Goal: Information Seeking & Learning: Learn about a topic

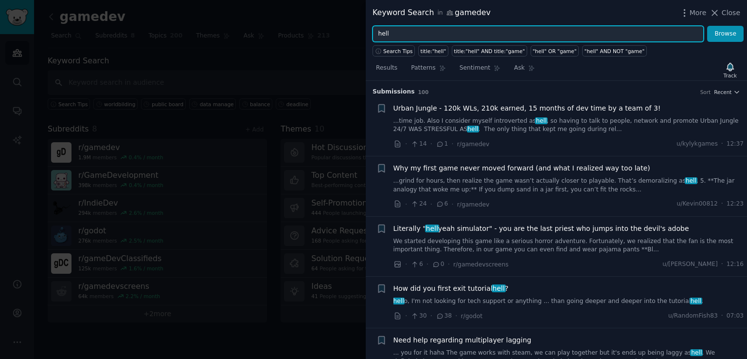
click at [408, 36] on input "hell" at bounding box center [538, 34] width 331 height 17
click at [707, 26] on button "Browse" at bounding box center [725, 34] width 36 height 17
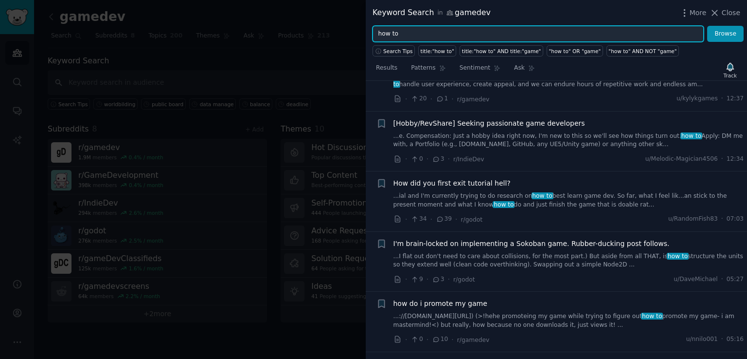
scroll to position [218, 0]
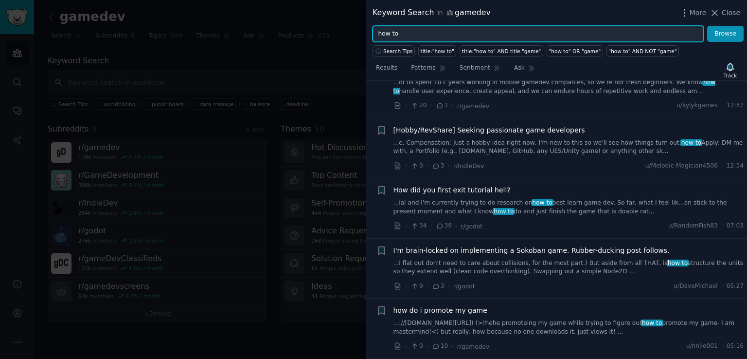
click at [396, 34] on input "how to" at bounding box center [538, 34] width 331 height 17
type input "g"
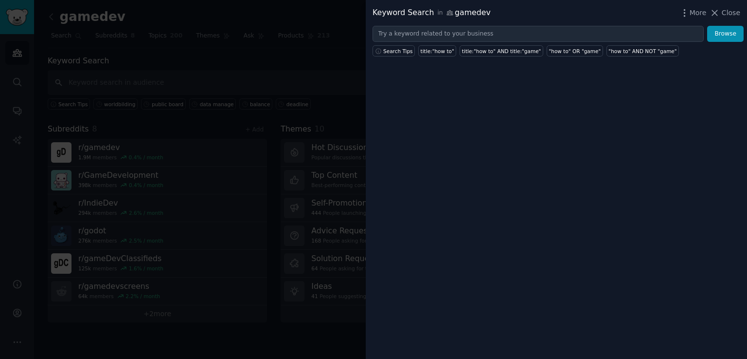
click at [456, 294] on div "Keyword Search in gamedev More Close Browse Search Tips title:"how to" title:"h…" at bounding box center [556, 179] width 381 height 359
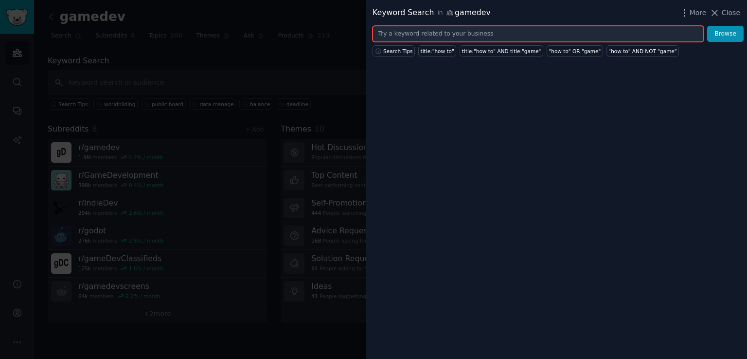
click at [412, 38] on input "text" at bounding box center [538, 34] width 331 height 17
click at [412, 38] on input "issue" at bounding box center [538, 34] width 331 height 17
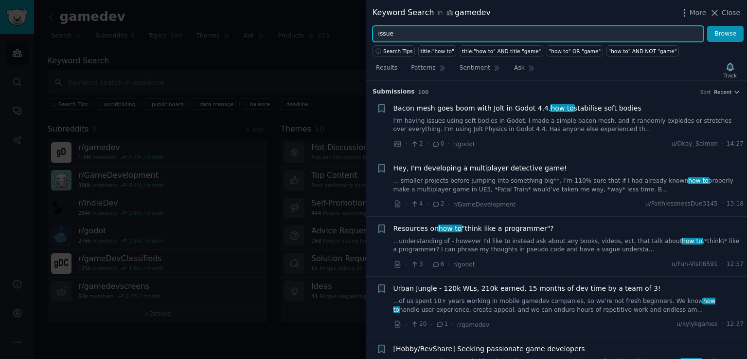
click at [406, 34] on input "issue" at bounding box center [538, 34] width 331 height 17
click at [707, 26] on button "Browse" at bounding box center [725, 34] width 36 height 17
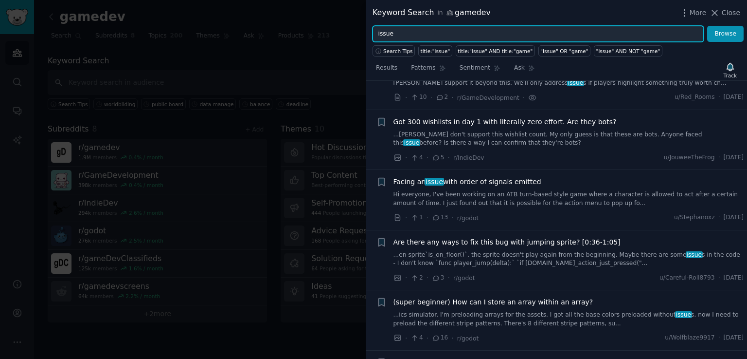
scroll to position [1197, 0]
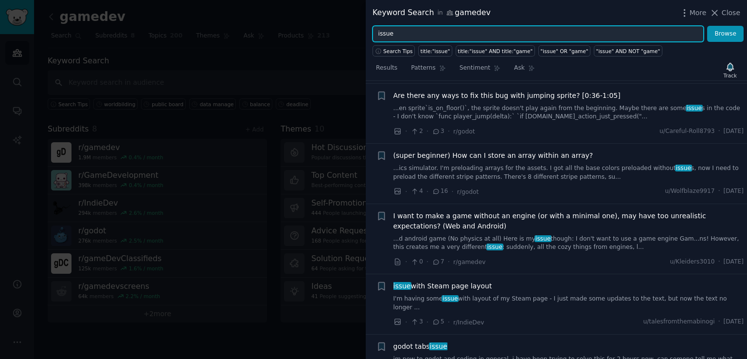
click at [413, 36] on input "issue" at bounding box center [538, 34] width 331 height 17
type input "tool"
click at [707, 26] on button "Browse" at bounding box center [725, 34] width 36 height 17
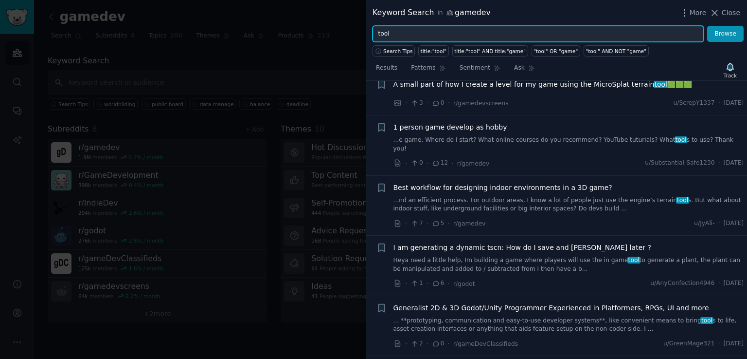
scroll to position [647, 0]
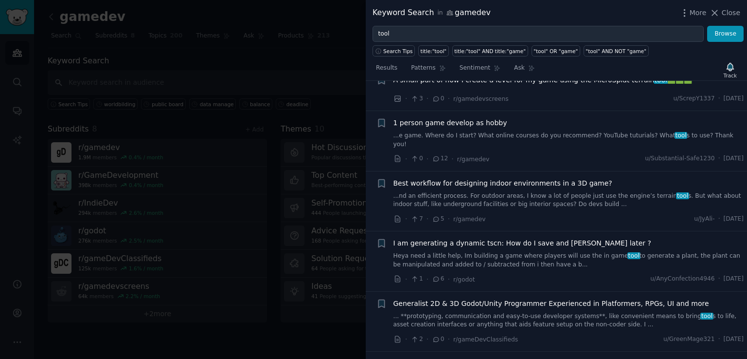
drag, startPoint x: 506, startPoint y: 173, endPoint x: 492, endPoint y: 168, distance: 14.5
click at [492, 192] on link "...nd an efficient process. For outdoor areas, I know a lot of people just use …" at bounding box center [569, 200] width 351 height 17
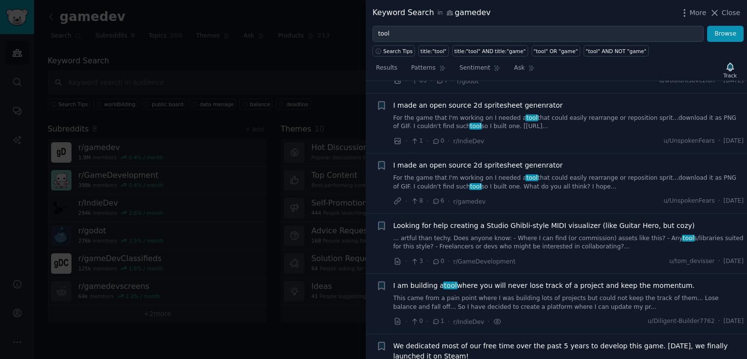
scroll to position [2735, 0]
click at [490, 293] on link "This came from a pain point where I was building lots of projects but could not…" at bounding box center [569, 301] width 351 height 17
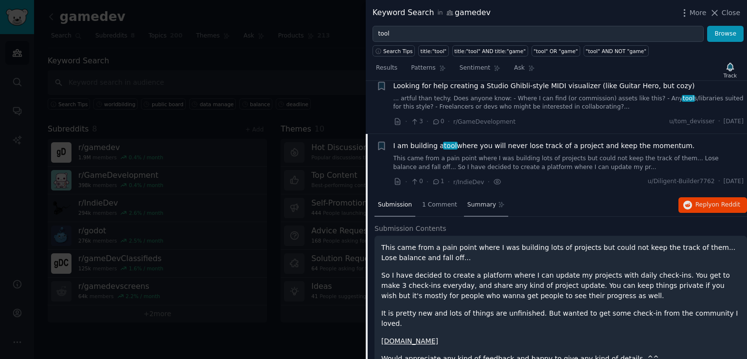
scroll to position [2701, 0]
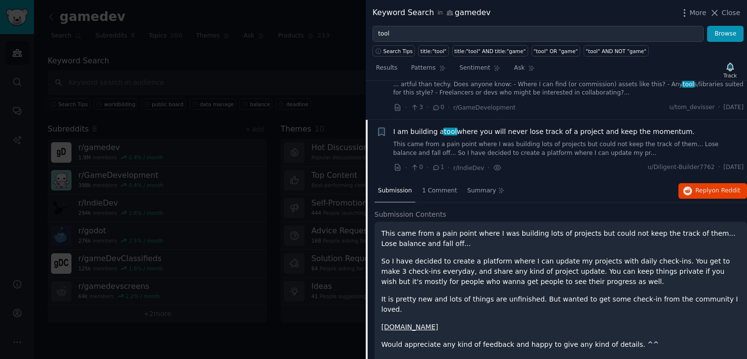
click at [406, 323] on link "[DOMAIN_NAME]" at bounding box center [409, 327] width 57 height 8
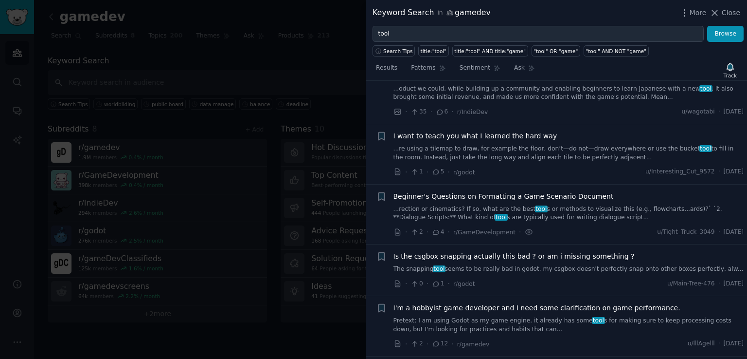
scroll to position [3024, 0]
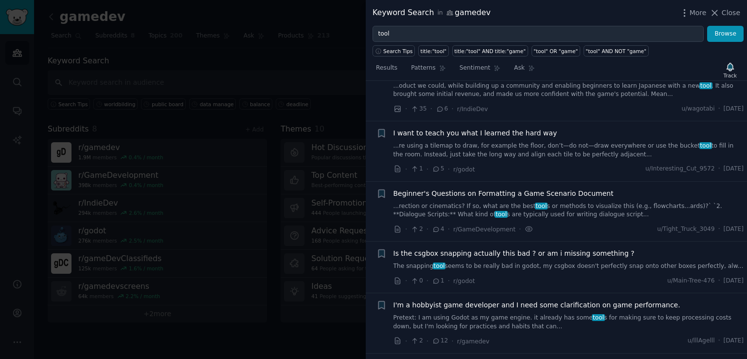
click at [461, 202] on link "...rection or cinematics? If so, what are the best tool s or methods to visuali…" at bounding box center [569, 210] width 351 height 17
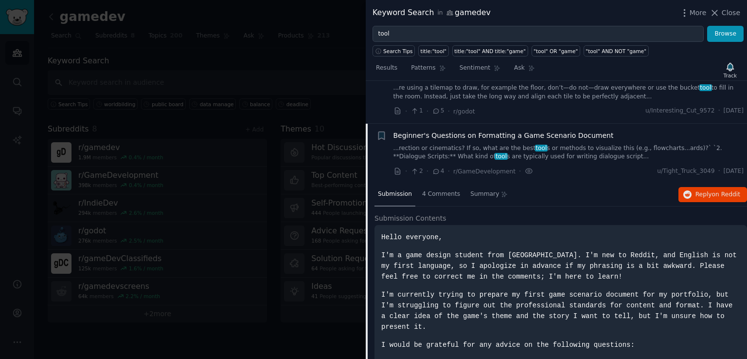
scroll to position [2877, 0]
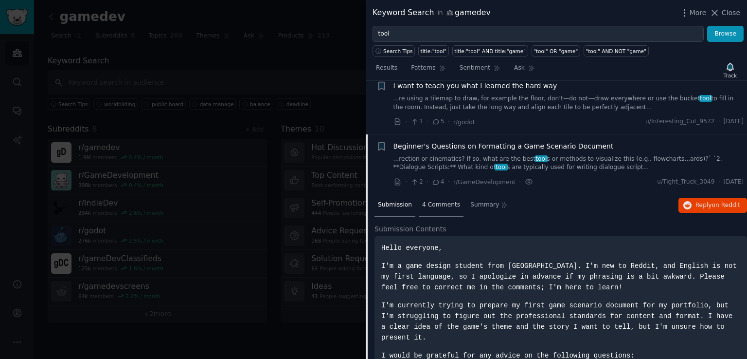
click at [445, 200] on span "4 Comments" at bounding box center [441, 204] width 38 height 9
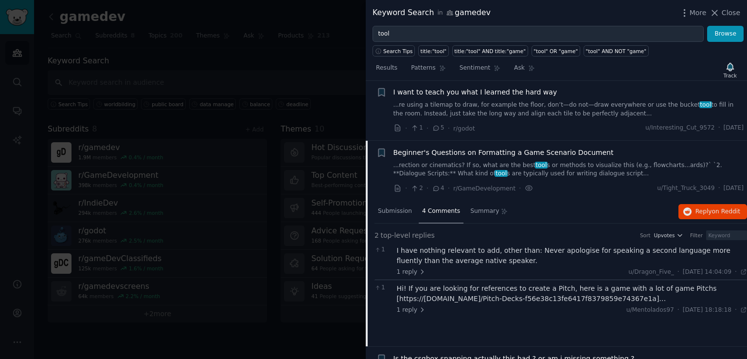
scroll to position [2863, 0]
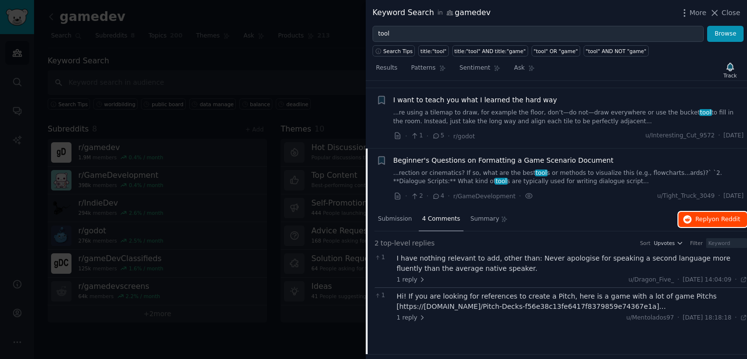
click at [694, 212] on button "Reply on Reddit" at bounding box center [713, 220] width 69 height 16
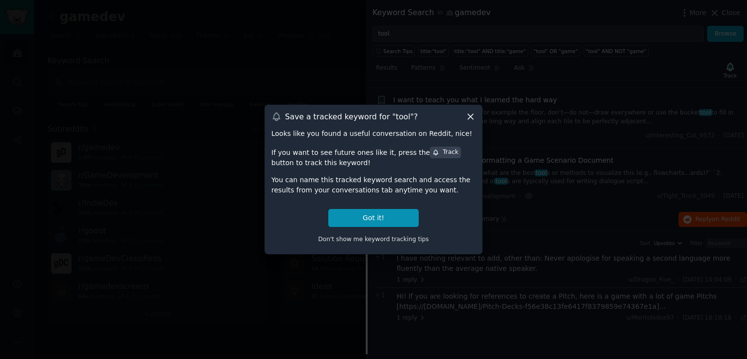
click at [468, 116] on icon at bounding box center [471, 116] width 10 height 10
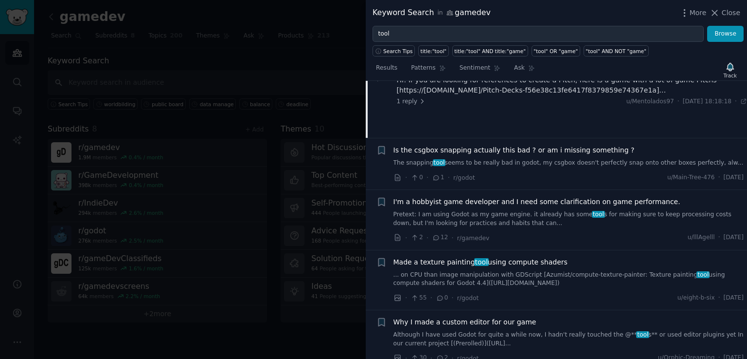
scroll to position [3099, 0]
